Goal: Navigation & Orientation: Understand site structure

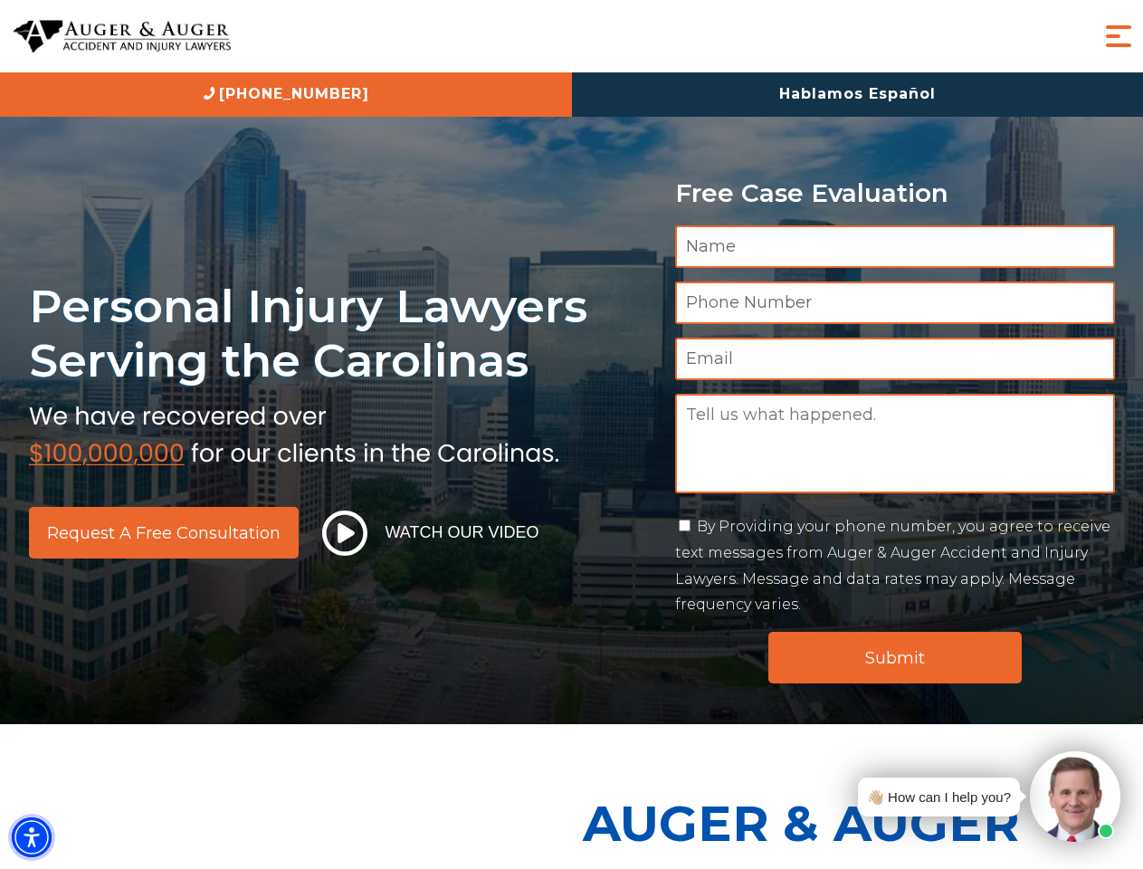
click at [32, 837] on img "Accessibility Menu" at bounding box center [32, 837] width 40 height 40
